Goal: Share content: Share content

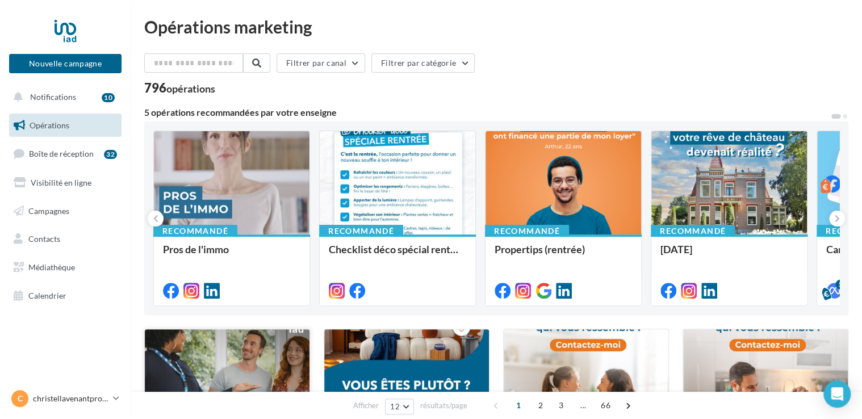
click at [225, 375] on div at bounding box center [227, 384] width 165 height 111
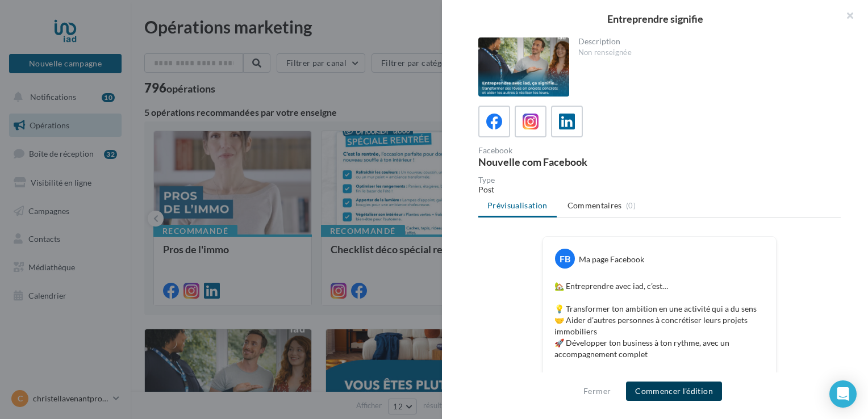
click at [641, 394] on button "Commencer l'édition" at bounding box center [674, 391] width 96 height 19
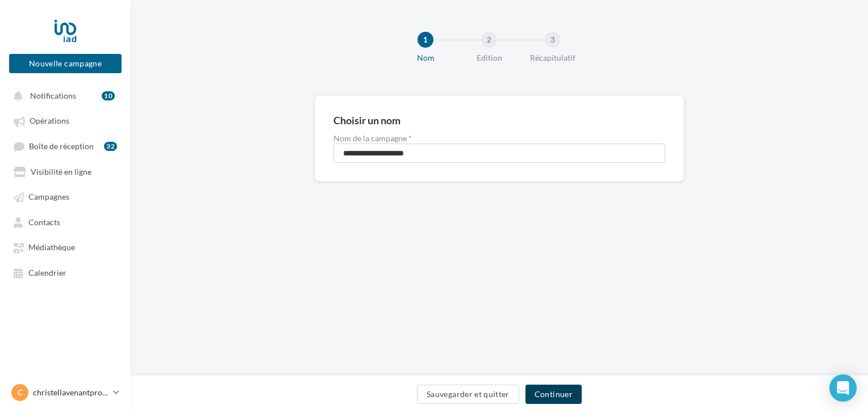
click at [551, 392] on button "Continuer" at bounding box center [553, 394] width 56 height 19
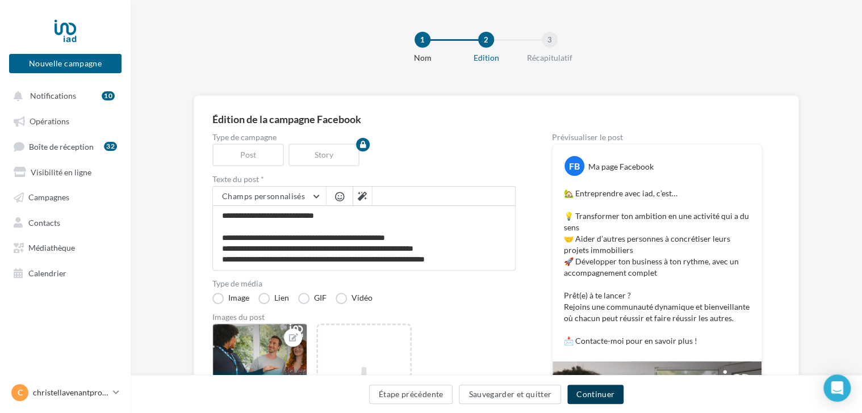
click at [606, 395] on button "Continuer" at bounding box center [595, 394] width 56 height 19
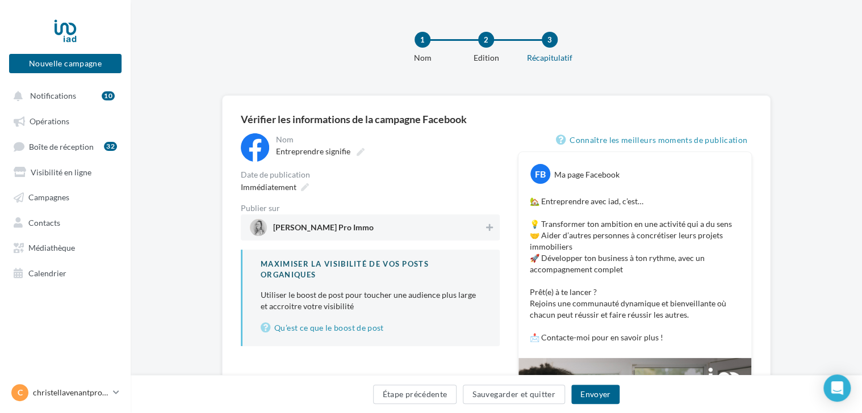
click at [338, 224] on span "Christel Lavenant Pro Immo" at bounding box center [323, 230] width 101 height 12
click at [584, 392] on button "Envoyer" at bounding box center [595, 394] width 48 height 19
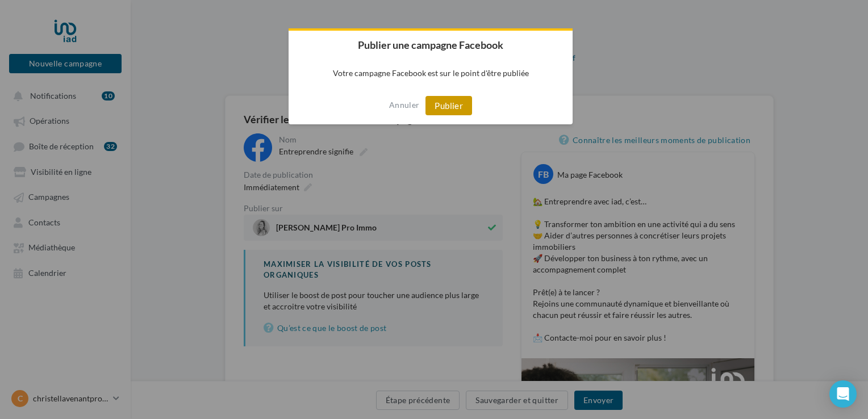
click at [457, 104] on button "Publier" at bounding box center [448, 105] width 47 height 19
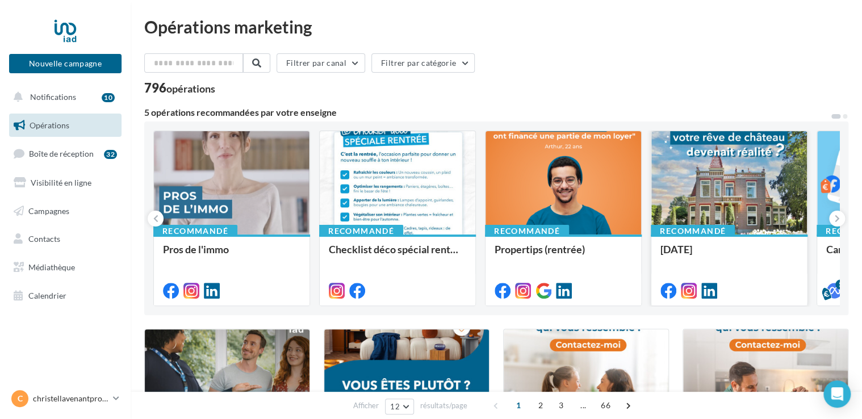
click at [713, 176] on div at bounding box center [729, 183] width 156 height 104
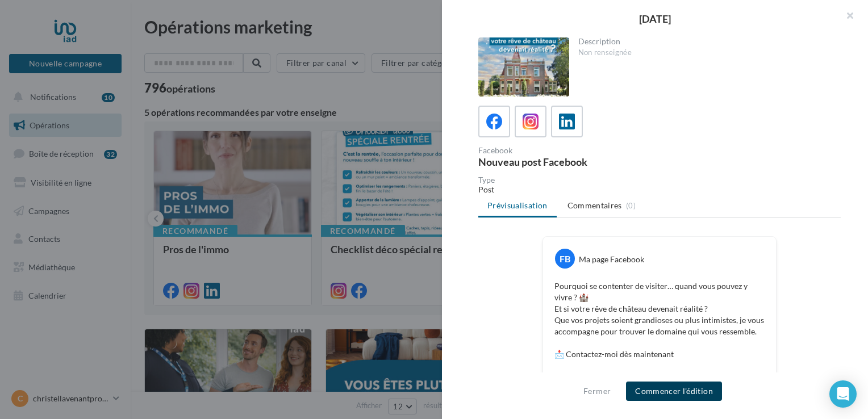
click at [663, 395] on button "Commencer l'édition" at bounding box center [674, 391] width 96 height 19
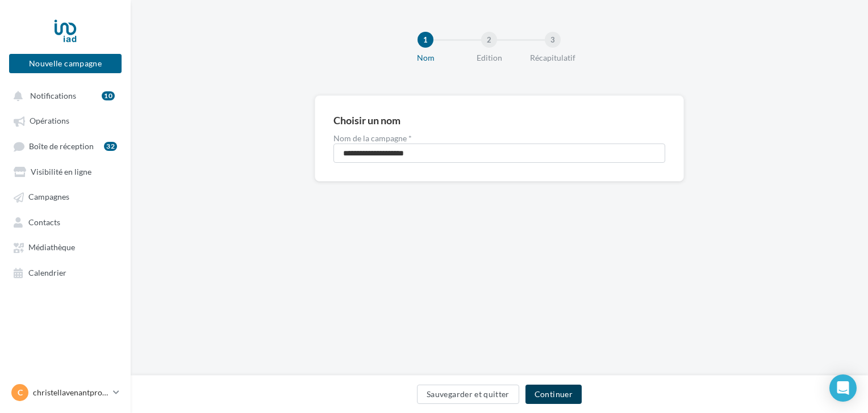
click at [552, 388] on button "Continuer" at bounding box center [553, 394] width 56 height 19
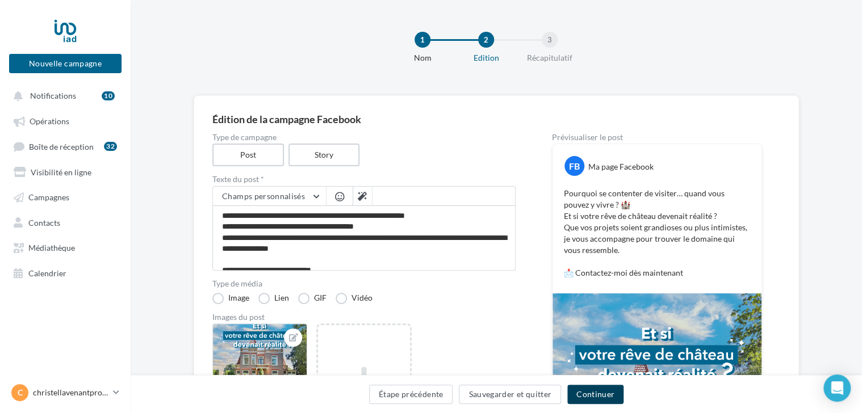
click at [582, 399] on button "Continuer" at bounding box center [595, 394] width 56 height 19
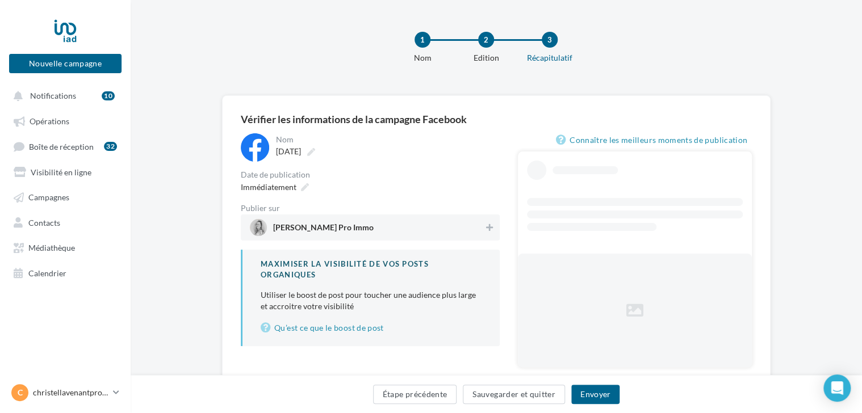
click at [301, 230] on span "[PERSON_NAME] Pro Immo" at bounding box center [323, 230] width 101 height 12
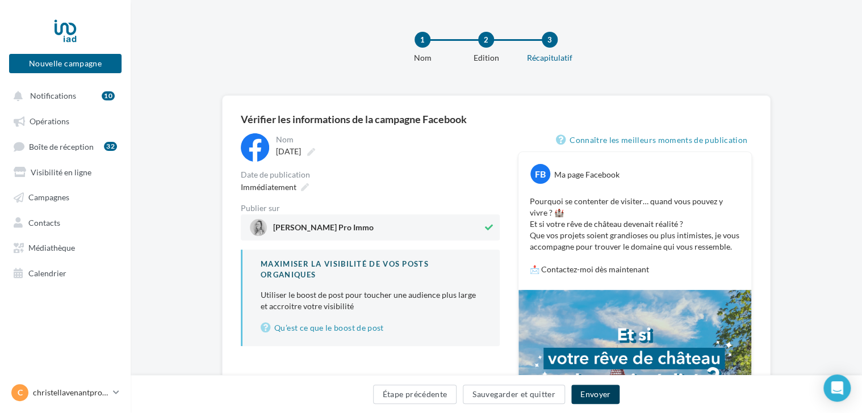
click at [593, 398] on button "Envoyer" at bounding box center [595, 394] width 48 height 19
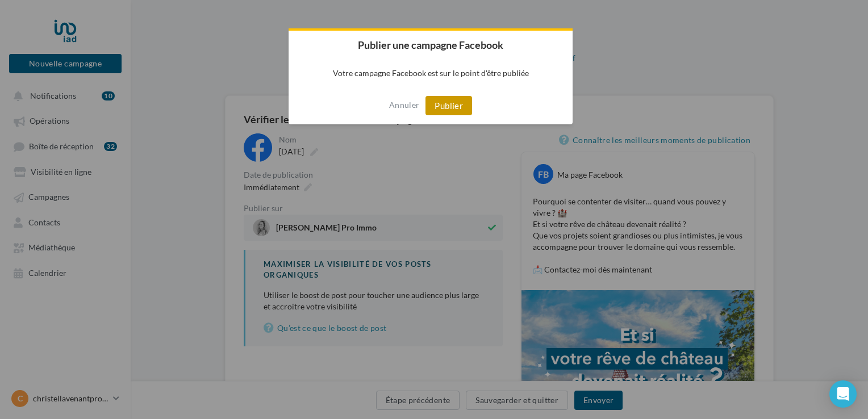
click at [450, 102] on button "Publier" at bounding box center [448, 105] width 47 height 19
